Goal: Transaction & Acquisition: Purchase product/service

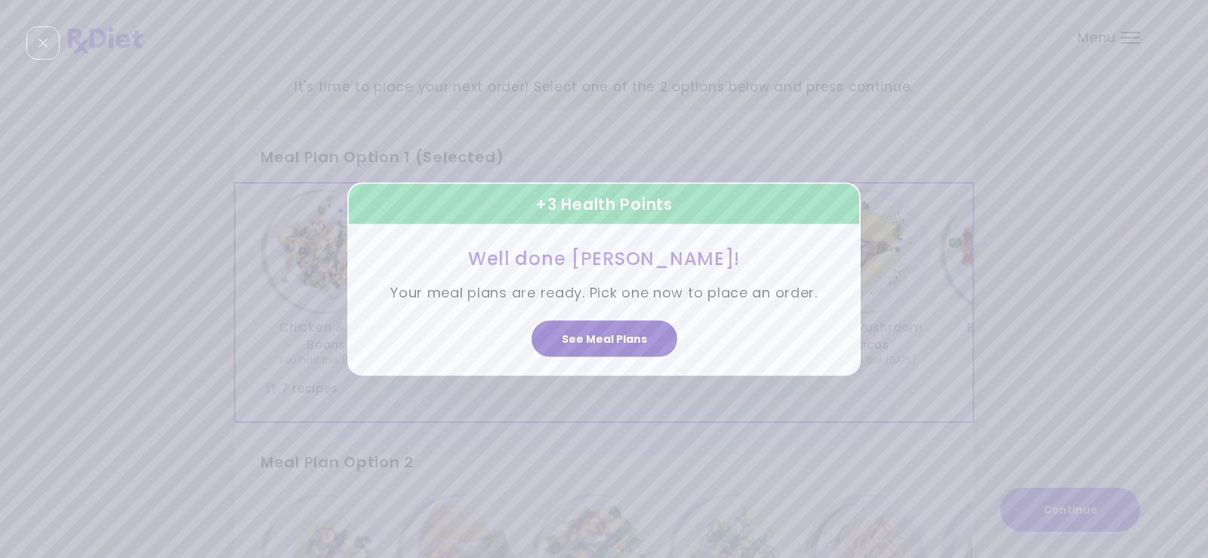
click at [612, 337] on button "See Meal Plans" at bounding box center [605, 339] width 146 height 36
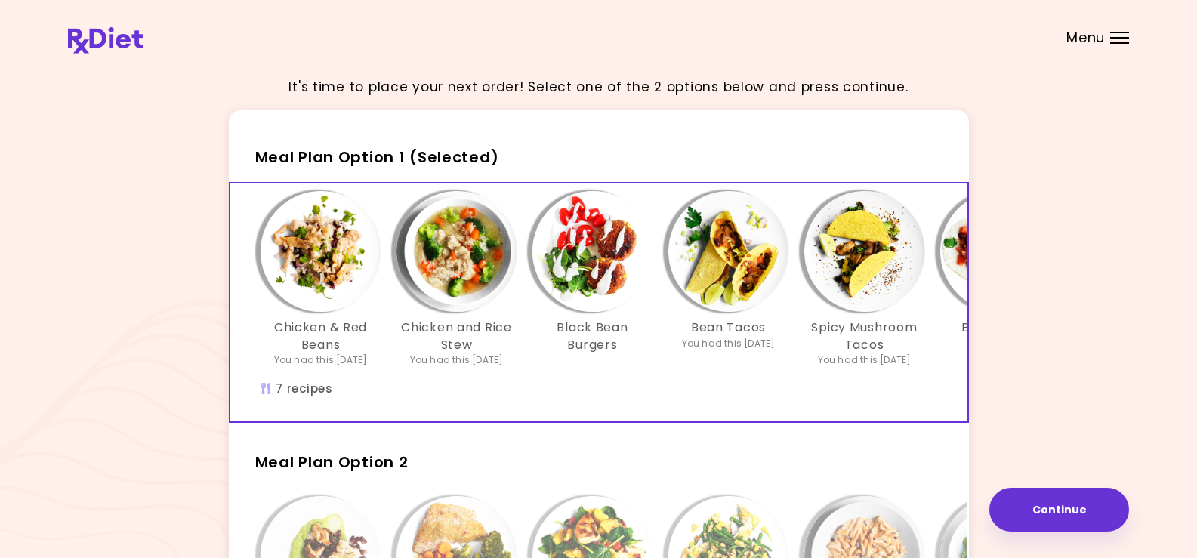
click at [1114, 35] on div "Menu" at bounding box center [1119, 38] width 19 height 12
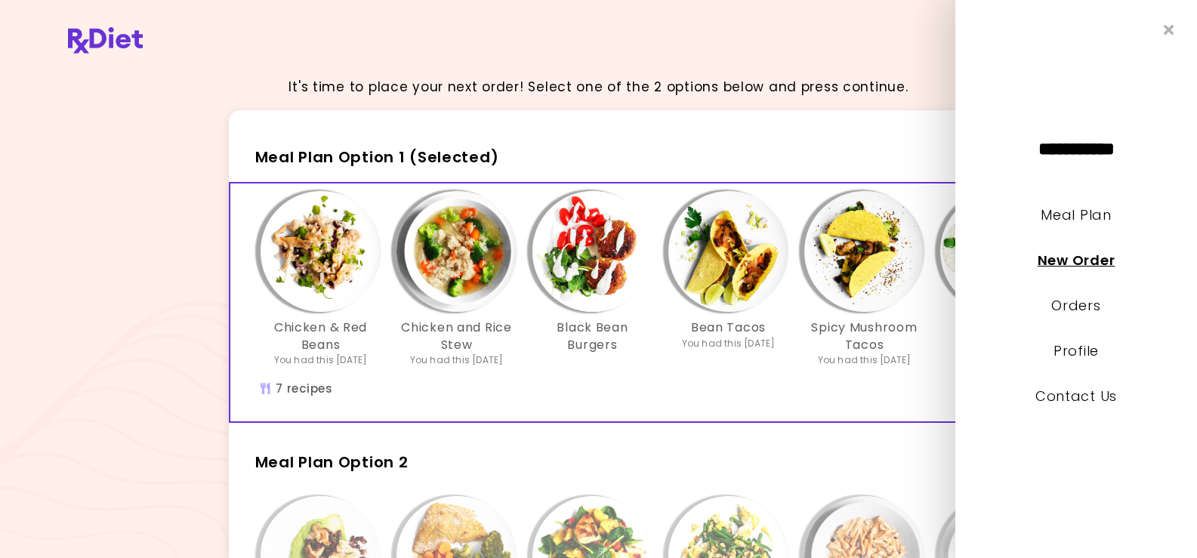
click at [1075, 260] on link "New Order" at bounding box center [1075, 260] width 77 height 19
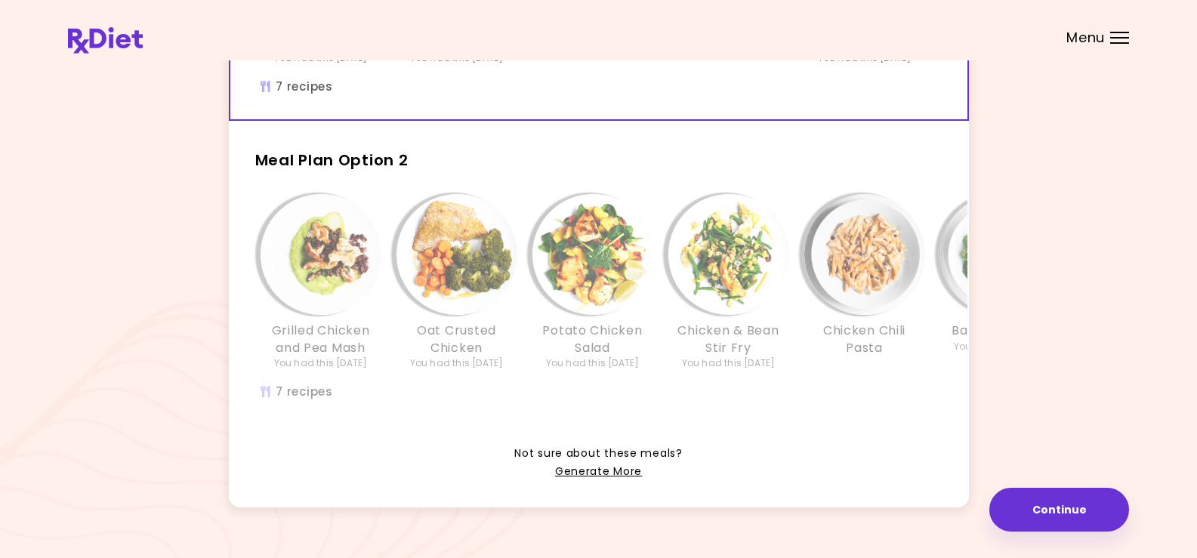
scroll to position [357, 0]
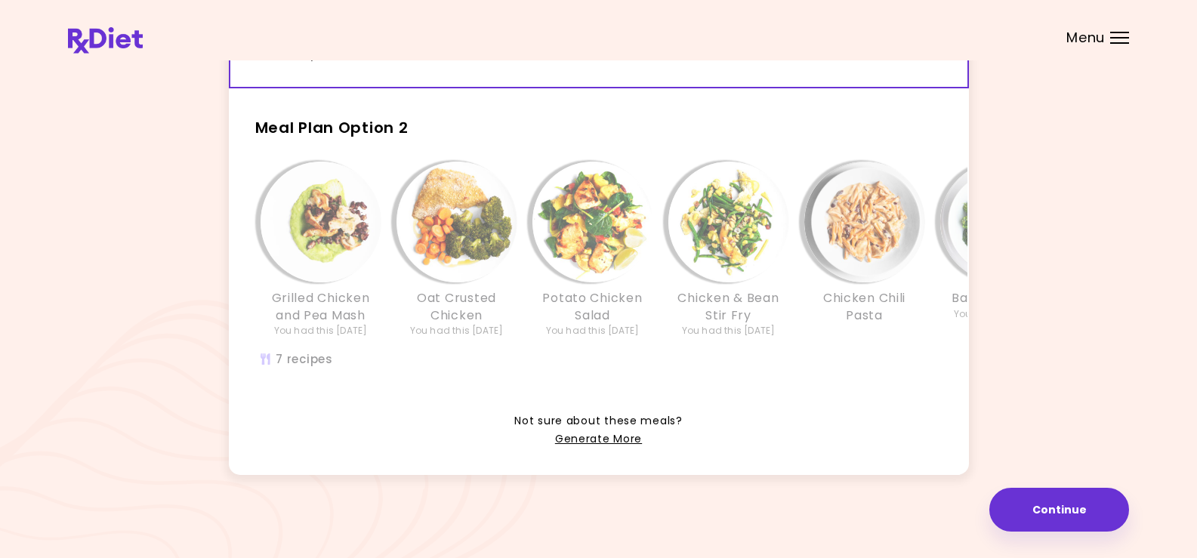
click at [1117, 31] on header at bounding box center [598, 30] width 1197 height 60
click at [1116, 38] on div at bounding box center [1119, 38] width 19 height 2
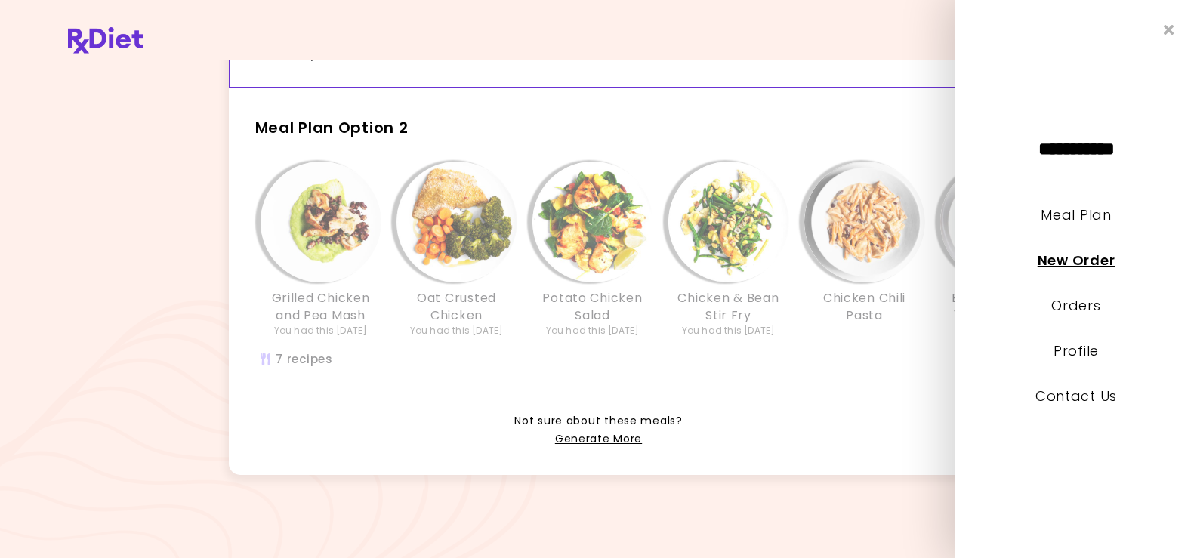
click at [1073, 267] on link "New Order" at bounding box center [1075, 260] width 77 height 19
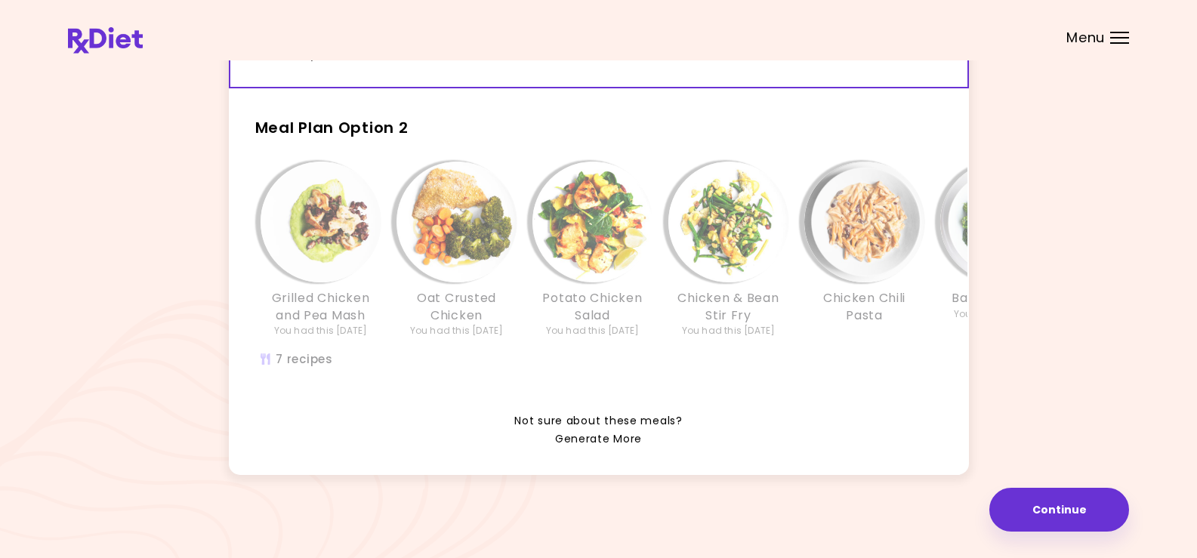
click at [596, 433] on link "Generate More" at bounding box center [598, 439] width 87 height 18
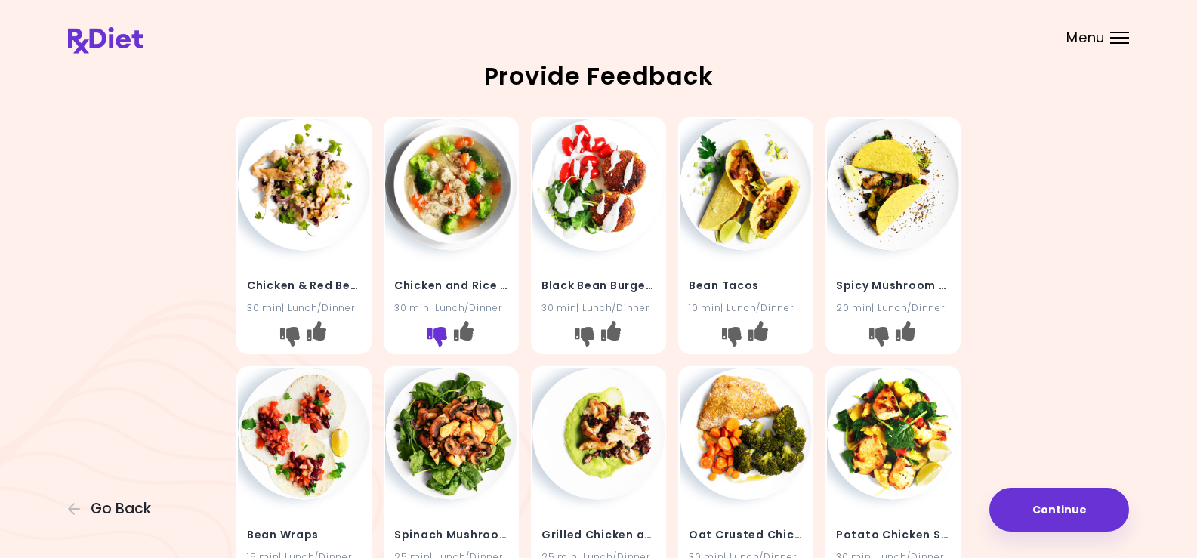
click at [432, 328] on icon "I don't like this recipe" at bounding box center [437, 337] width 20 height 20
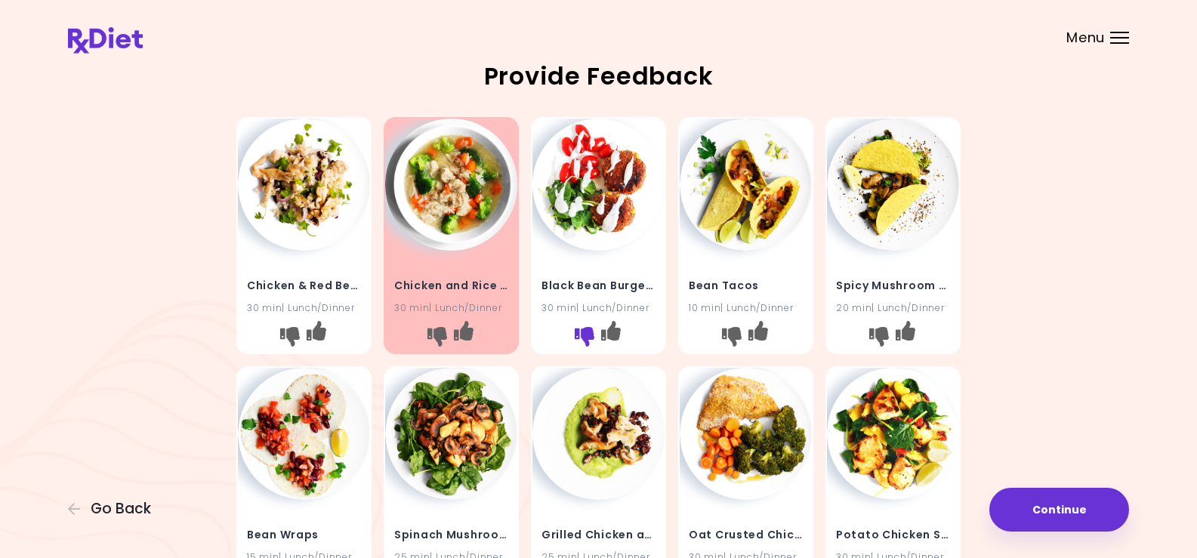
click at [588, 336] on icon "I don't like this recipe" at bounding box center [585, 337] width 20 height 20
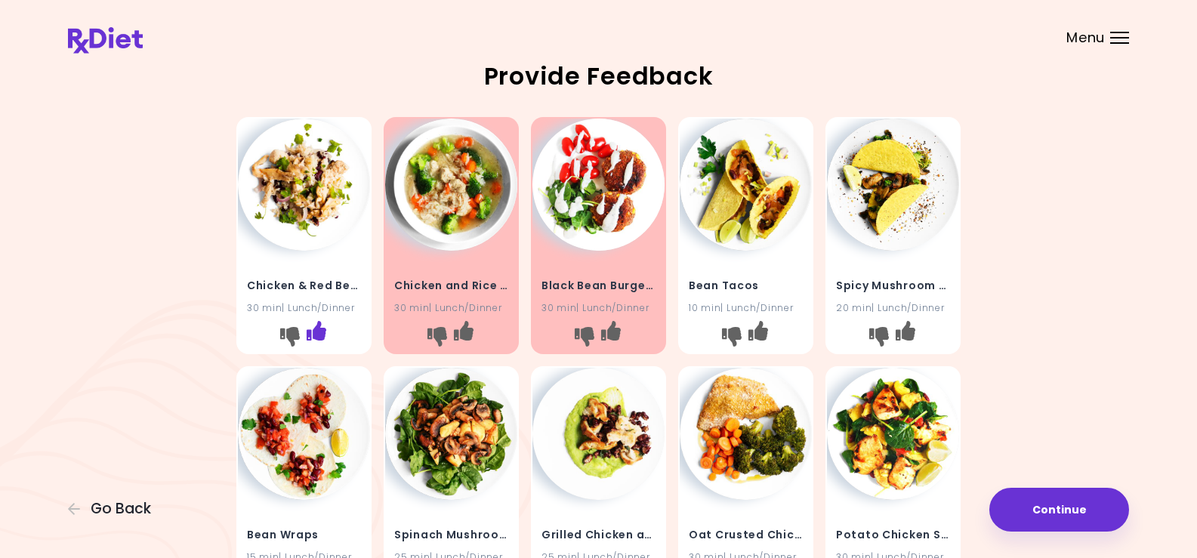
click at [315, 328] on icon "I like this recipe" at bounding box center [317, 331] width 20 height 20
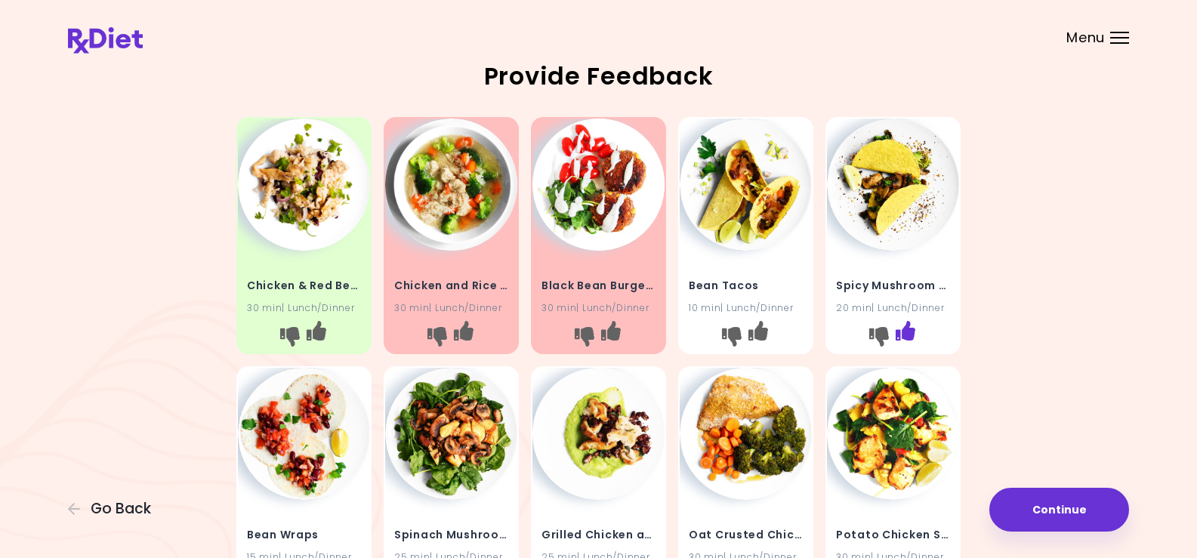
click at [907, 331] on icon "I like this recipe" at bounding box center [905, 331] width 20 height 20
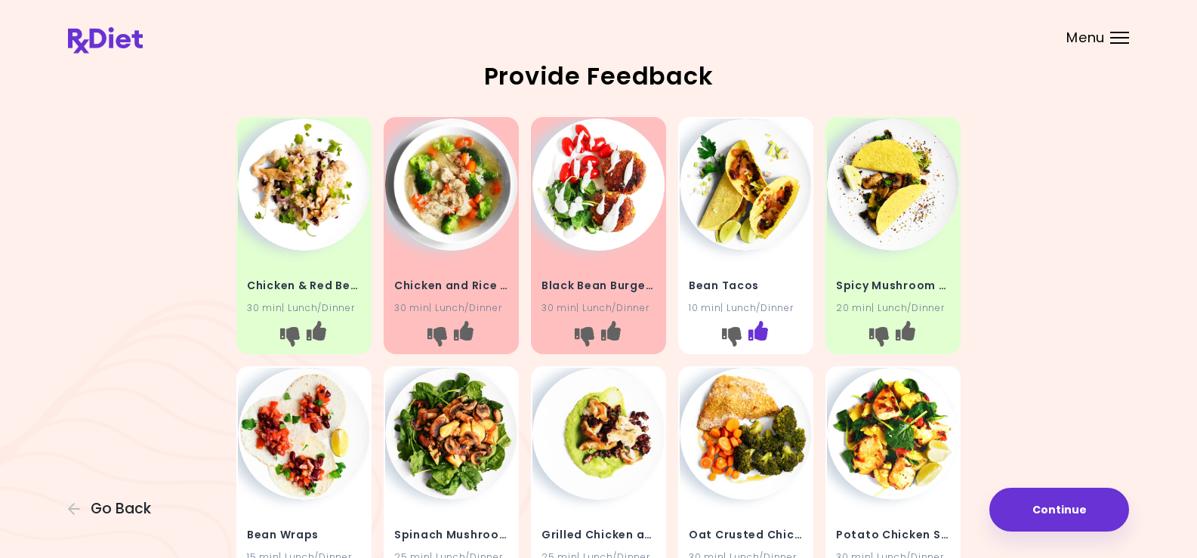
click at [751, 325] on icon "I like this recipe" at bounding box center [758, 331] width 20 height 20
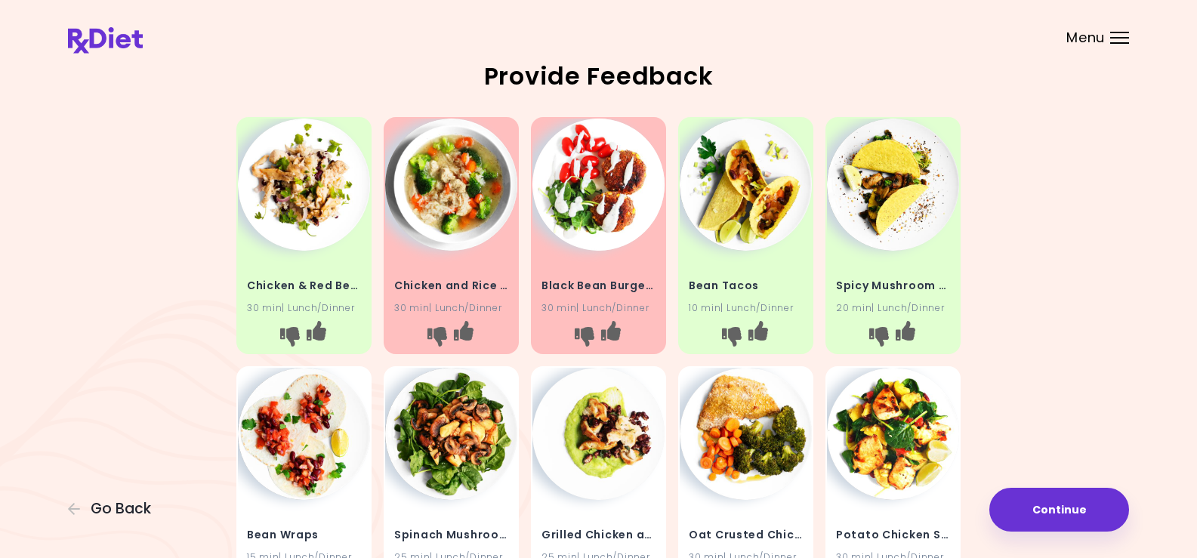
scroll to position [226, 0]
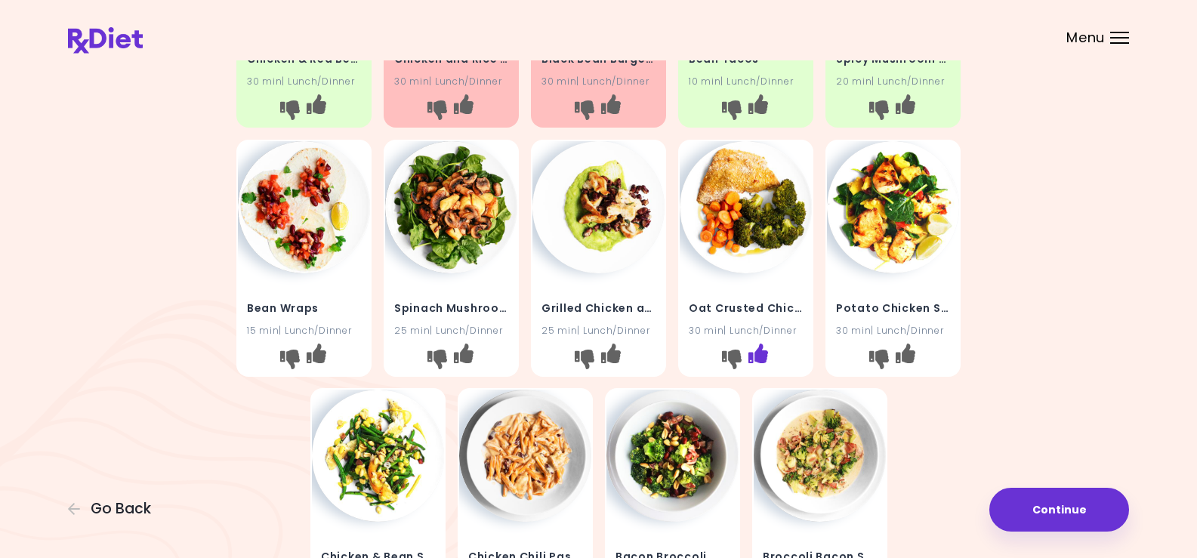
click at [760, 353] on icon "I like this recipe" at bounding box center [758, 353] width 20 height 20
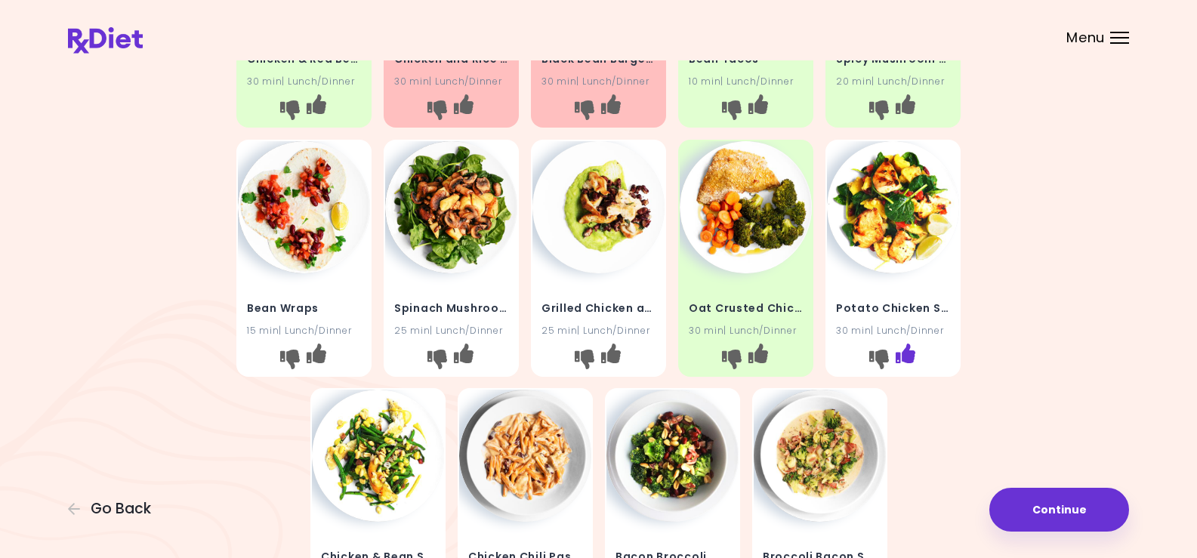
click at [907, 350] on icon "I like this recipe" at bounding box center [905, 353] width 20 height 20
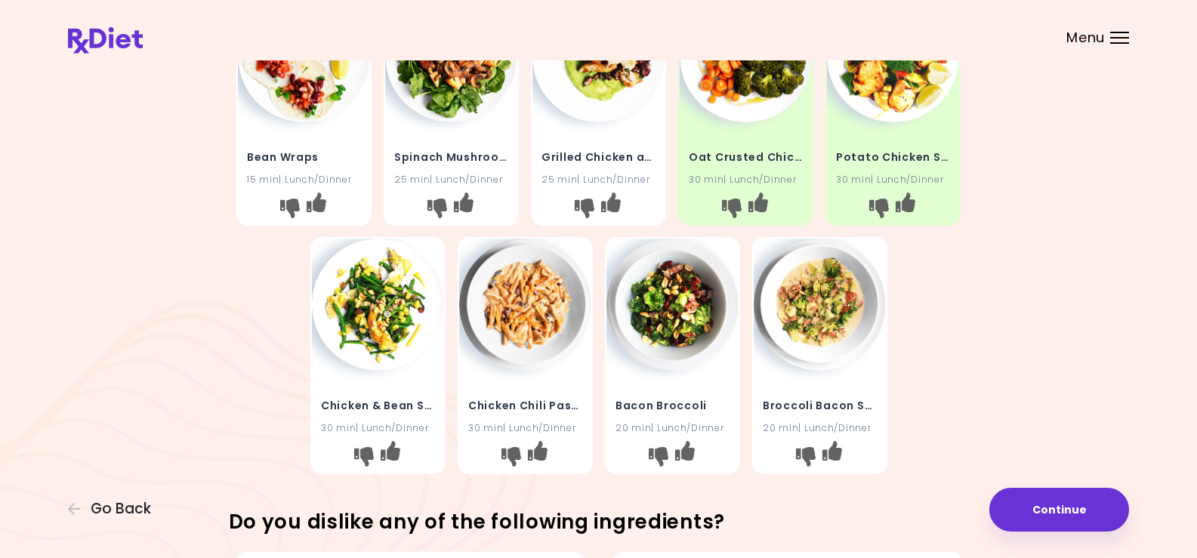
scroll to position [453, 0]
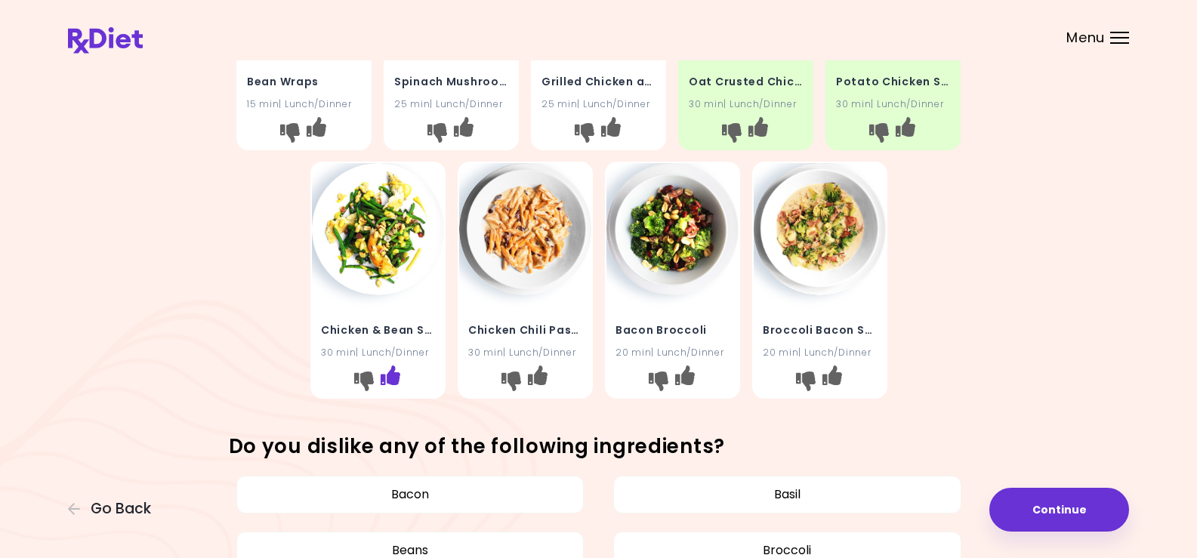
click at [391, 372] on icon "I like this recipe" at bounding box center [390, 375] width 20 height 20
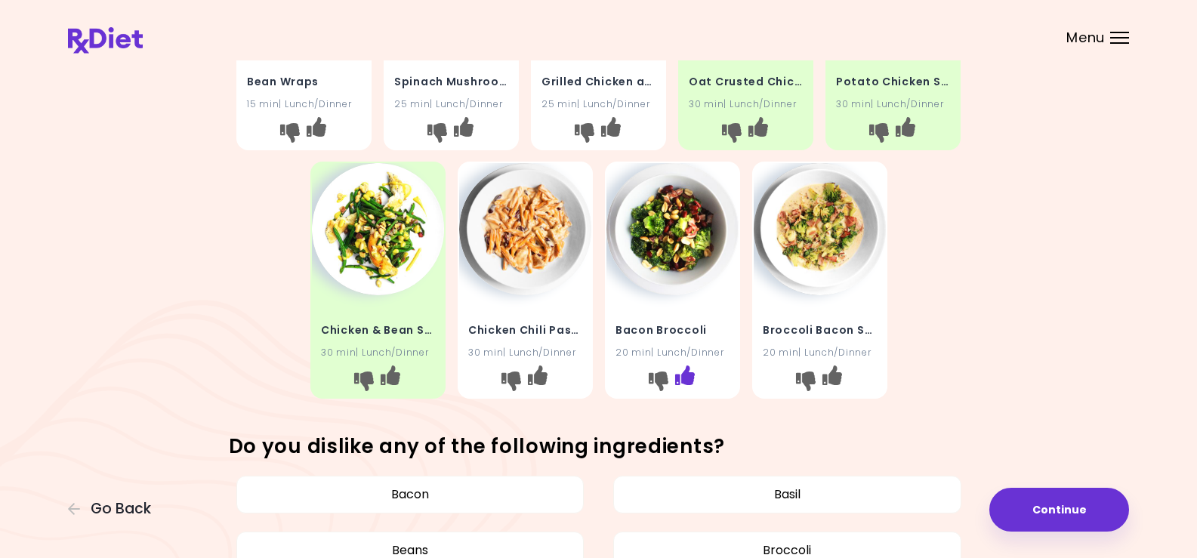
click at [688, 369] on icon "I like this recipe" at bounding box center [684, 375] width 20 height 20
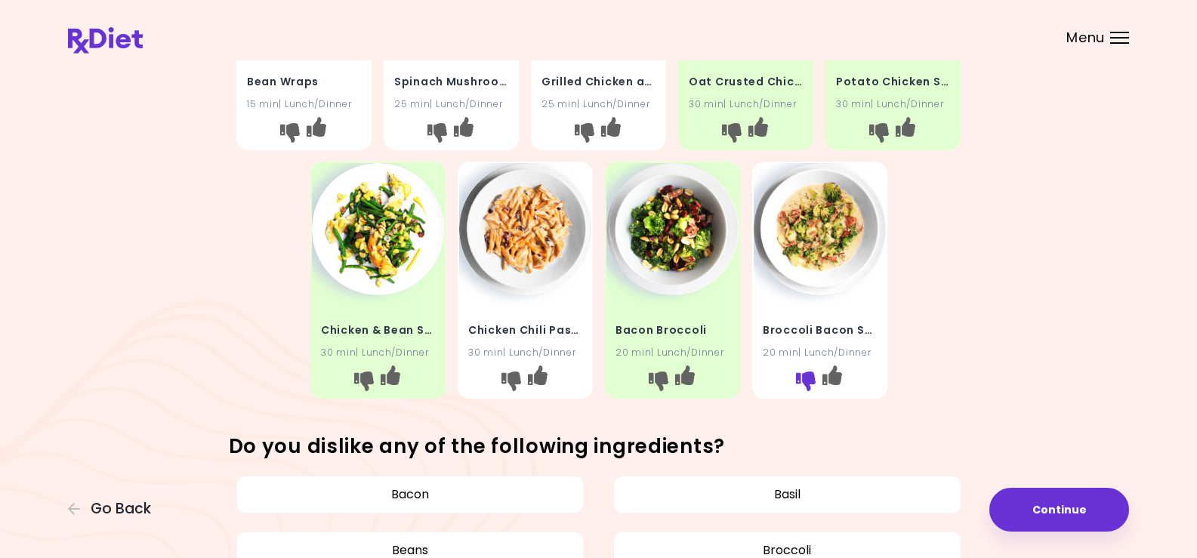
click at [800, 371] on icon "I don't like this recipe" at bounding box center [805, 381] width 20 height 20
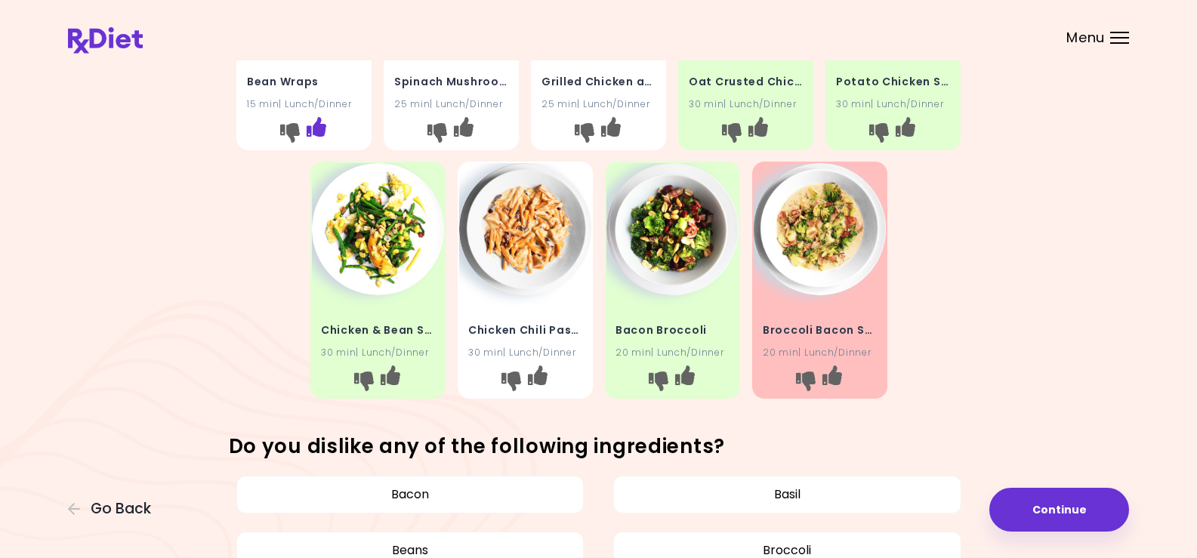
click at [312, 124] on icon "I like this recipe" at bounding box center [317, 126] width 20 height 20
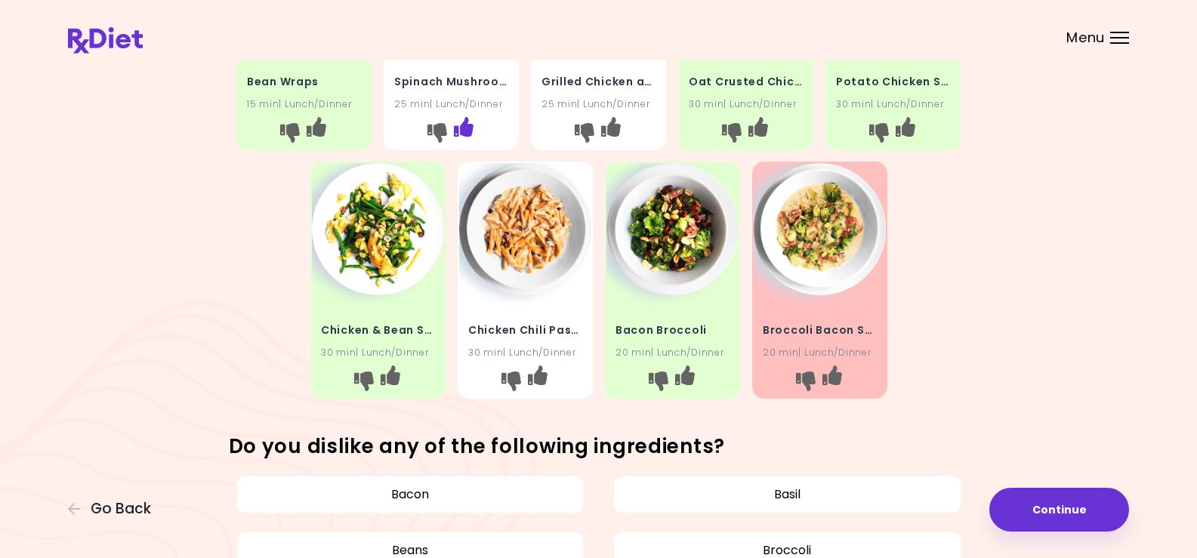
click at [463, 124] on icon "I like this recipe" at bounding box center [464, 126] width 20 height 20
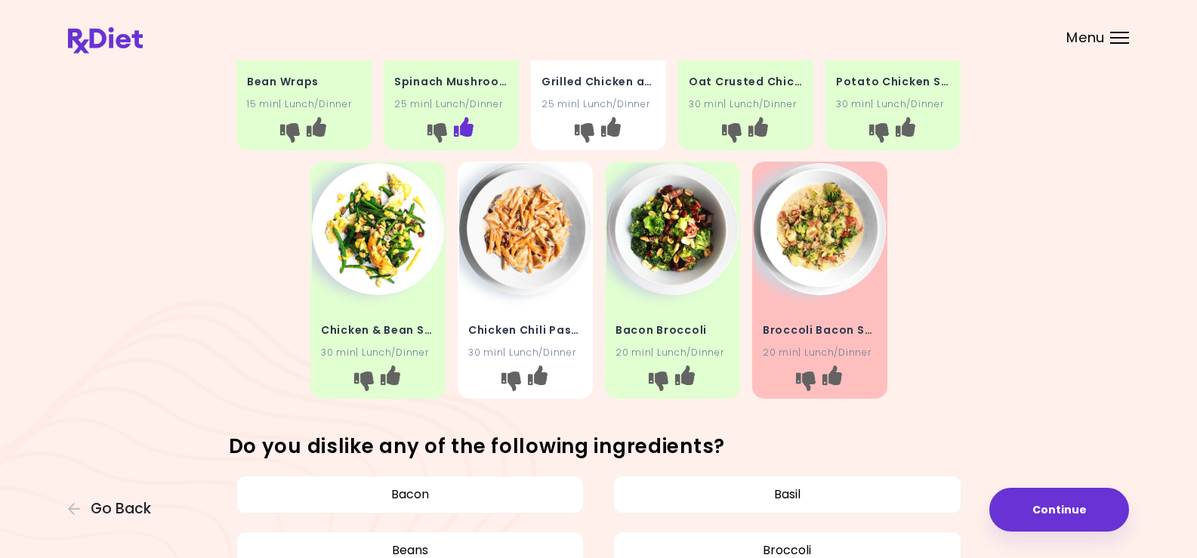
click at [463, 124] on icon "I like this recipe" at bounding box center [464, 126] width 20 height 20
click at [616, 129] on icon "I like this recipe" at bounding box center [611, 126] width 20 height 20
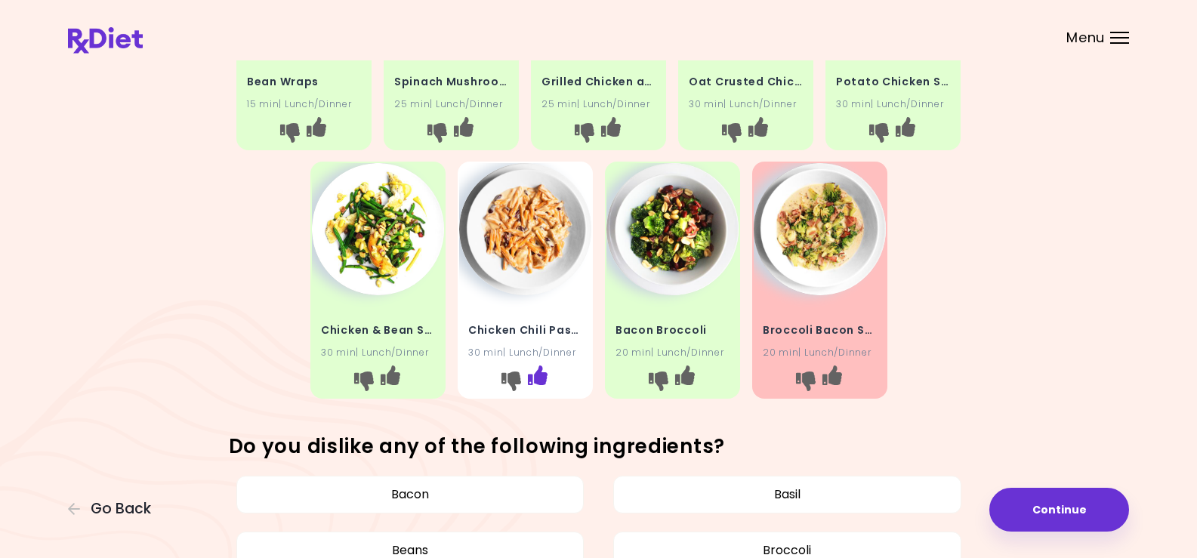
click at [537, 368] on icon "I like this recipe" at bounding box center [537, 375] width 20 height 20
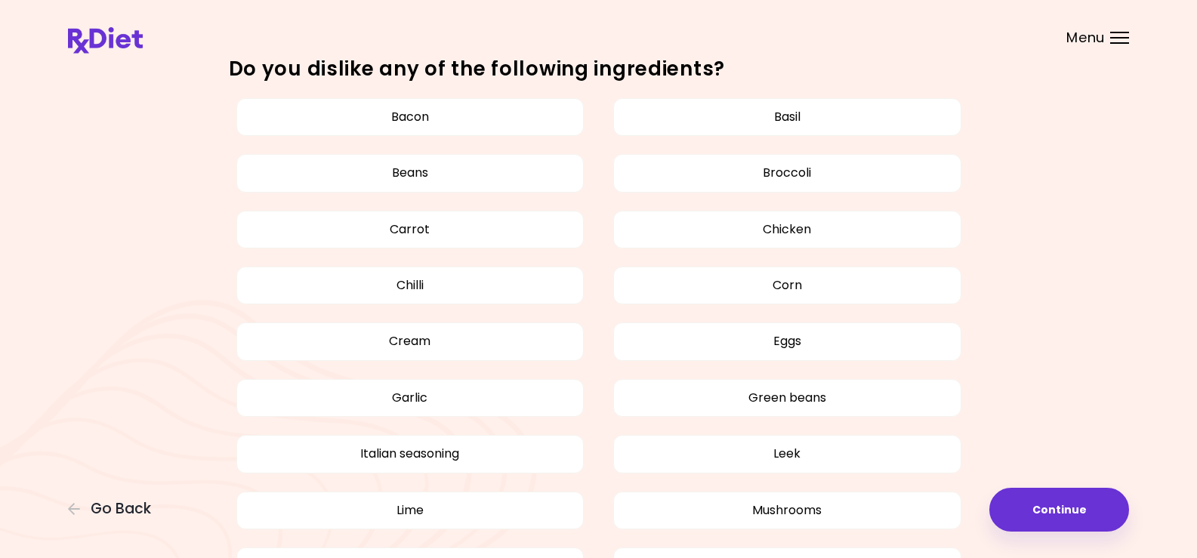
scroll to position [906, 0]
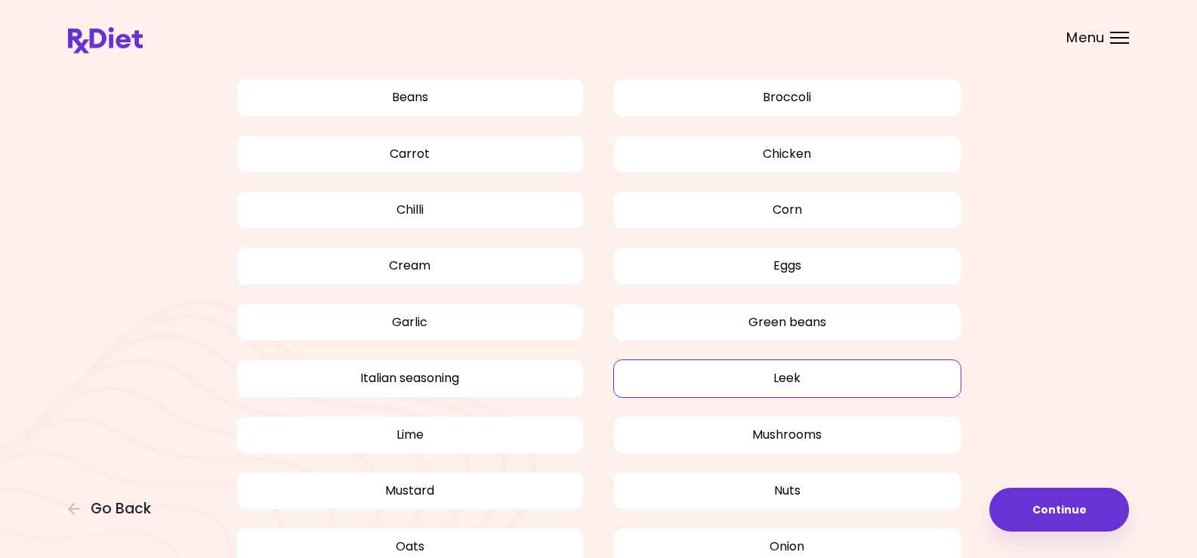
click at [781, 376] on button "Leek" at bounding box center [787, 378] width 348 height 38
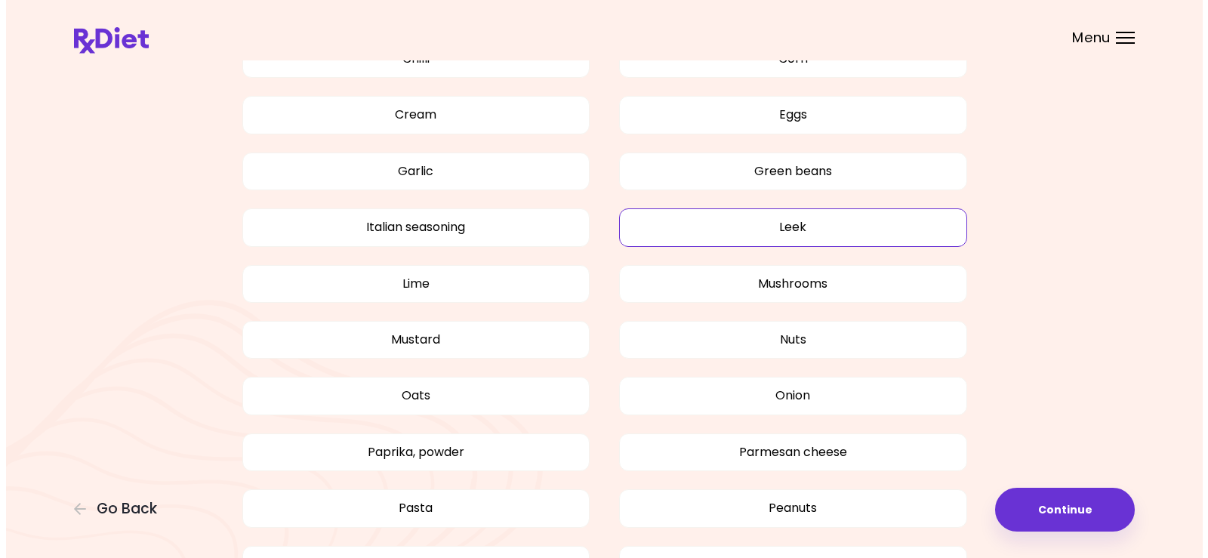
scroll to position [1343, 0]
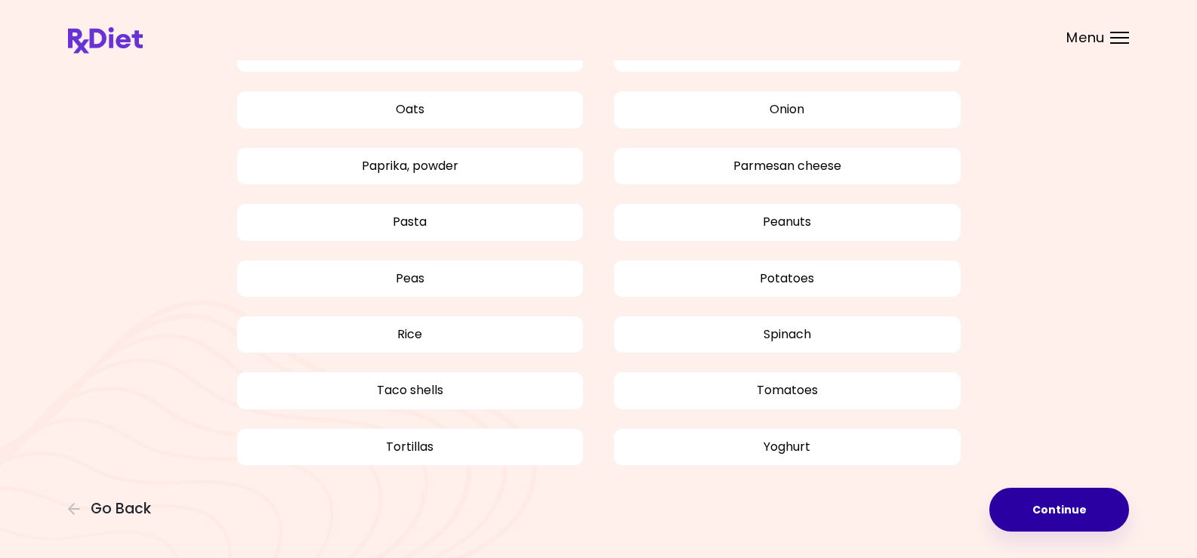
click at [1041, 497] on button "Continue" at bounding box center [1059, 510] width 140 height 44
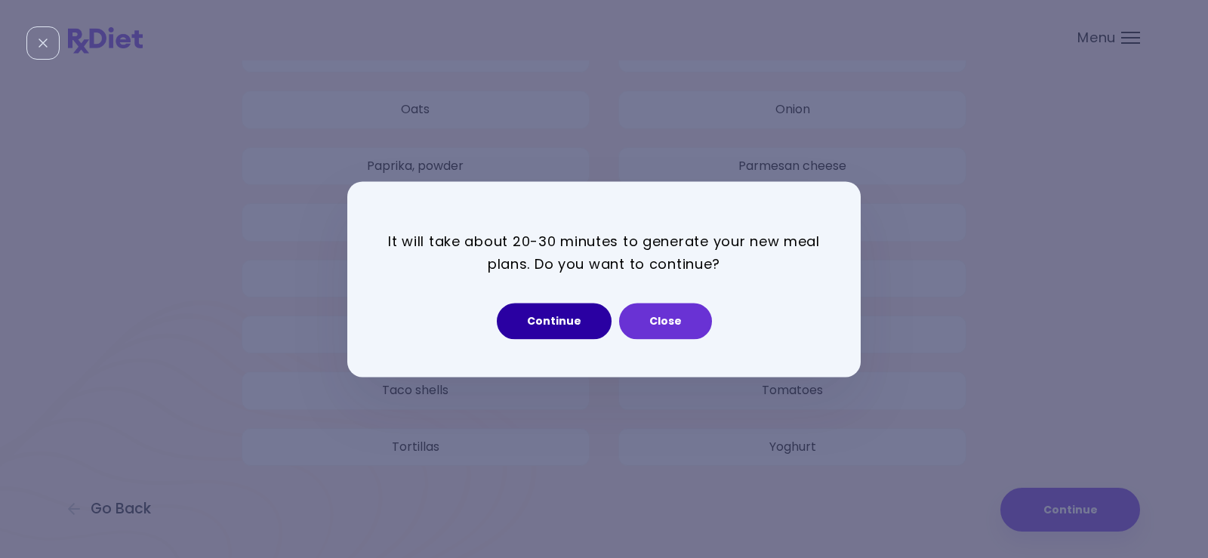
click at [534, 317] on button "Continue" at bounding box center [554, 321] width 115 height 36
select select "*"
